Goal: Check status: Check status

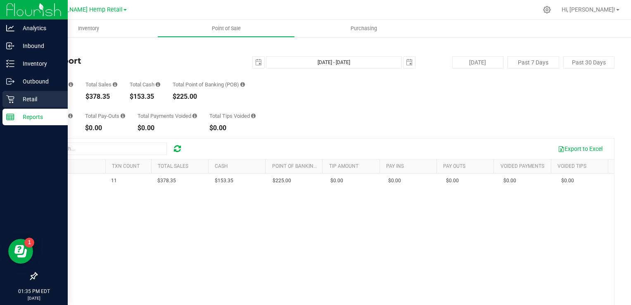
click at [33, 98] on p "Retail" at bounding box center [39, 99] width 50 height 10
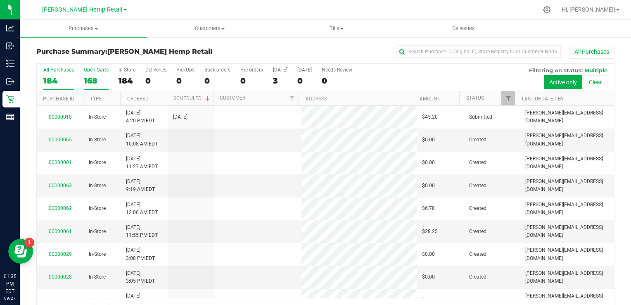
click at [95, 78] on div "168" at bounding box center [96, 80] width 25 height 9
click at [0, 0] on input "Open Carts 168" at bounding box center [0, 0] width 0 height 0
click at [594, 81] on button "Clear" at bounding box center [595, 82] width 24 height 14
click at [49, 77] on div "168" at bounding box center [58, 80] width 31 height 9
click at [0, 0] on input "All Purchases 168" at bounding box center [0, 0] width 0 height 0
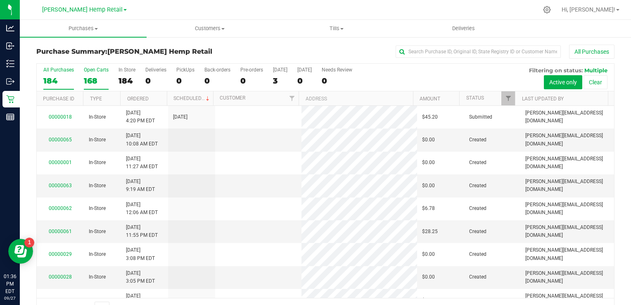
click at [94, 83] on div "168" at bounding box center [96, 80] width 25 height 9
click at [0, 0] on input "Open Carts 168" at bounding box center [0, 0] width 0 height 0
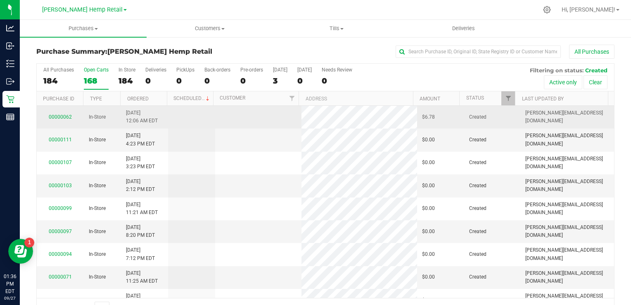
click at [59, 120] on td "00000062" at bounding box center [60, 117] width 47 height 23
click at [60, 115] on link "00000062" at bounding box center [60, 117] width 23 height 6
